Goal: Task Accomplishment & Management: Manage account settings

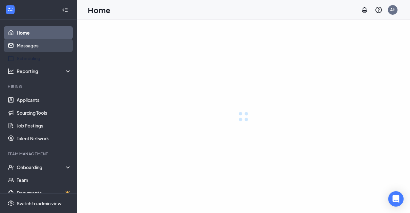
click at [40, 47] on link "Messages" at bounding box center [44, 45] width 55 height 13
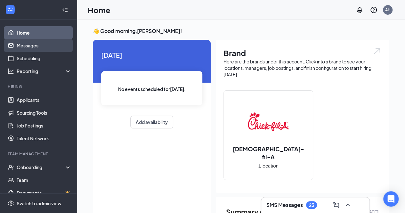
click at [49, 50] on link "Messages" at bounding box center [44, 45] width 55 height 13
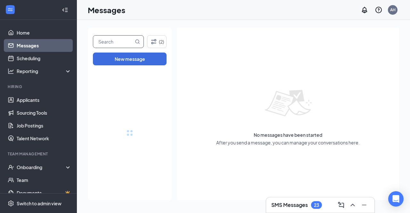
click at [117, 43] on input "text" at bounding box center [113, 42] width 40 height 12
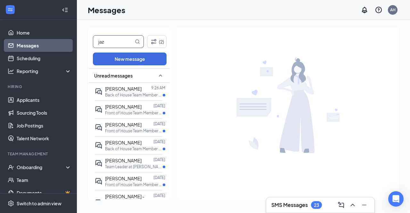
type input "jaz"
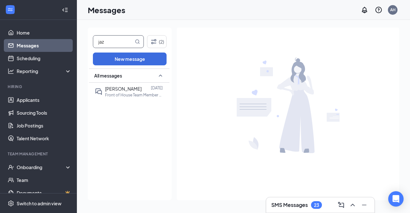
click at [127, 97] on div "[PERSON_NAME] [DATE] Front of House Team Member at [PERSON_NAME][GEOGRAPHIC_DAT…" at bounding box center [128, 92] width 67 height 18
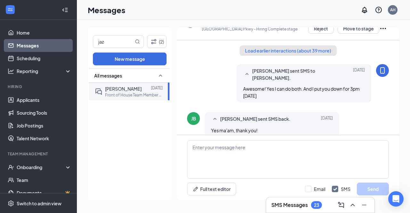
click at [292, 50] on button "Load earlier interactions (about 39 more)" at bounding box center [287, 50] width 97 height 10
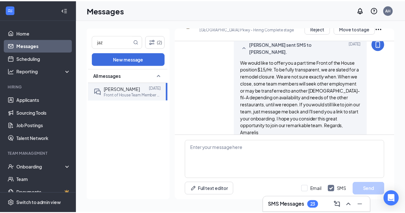
scroll to position [442, 0]
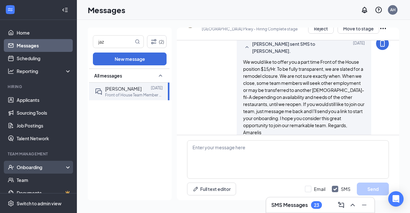
click at [37, 163] on div "Onboarding" at bounding box center [38, 167] width 77 height 13
click at [33, 183] on link "Overview" at bounding box center [44, 179] width 55 height 13
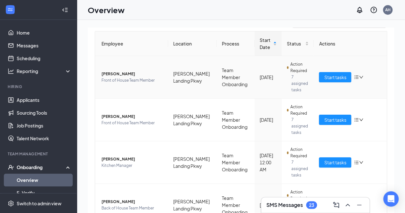
scroll to position [63, 0]
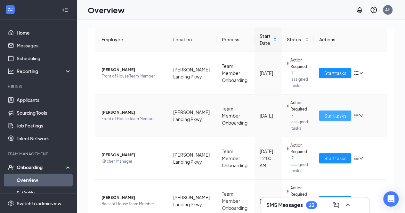
click at [326, 112] on span "Start tasks" at bounding box center [335, 115] width 22 height 7
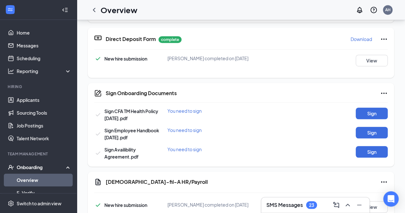
scroll to position [162, 0]
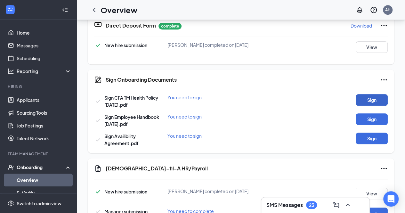
click at [365, 103] on button "Sign" at bounding box center [371, 100] width 32 height 12
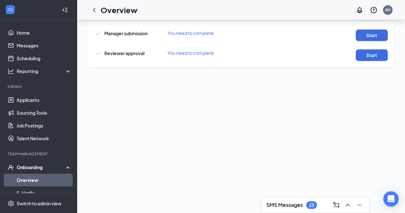
scroll to position [133, 0]
click at [378, 34] on button "Start" at bounding box center [371, 36] width 32 height 12
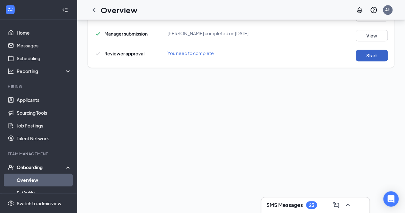
click at [365, 55] on button "Start" at bounding box center [371, 56] width 32 height 12
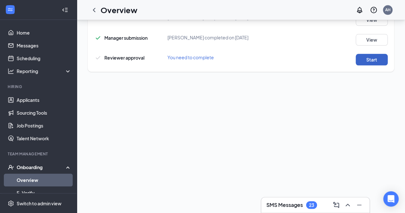
scroll to position [0, 0]
